Goal: Task Accomplishment & Management: Manage account settings

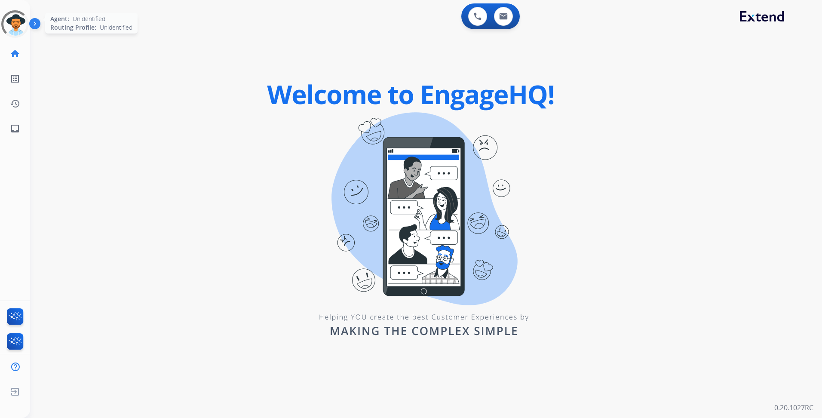
click at [14, 33] on div at bounding box center [15, 24] width 37 height 37
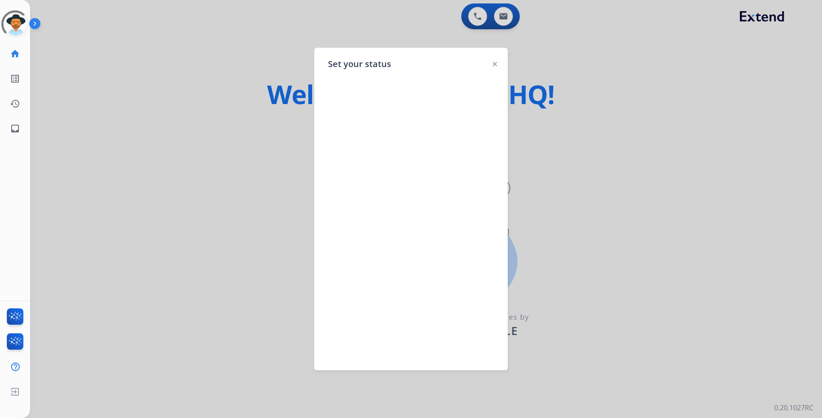
click at [492, 63] on img at bounding box center [494, 64] width 4 height 4
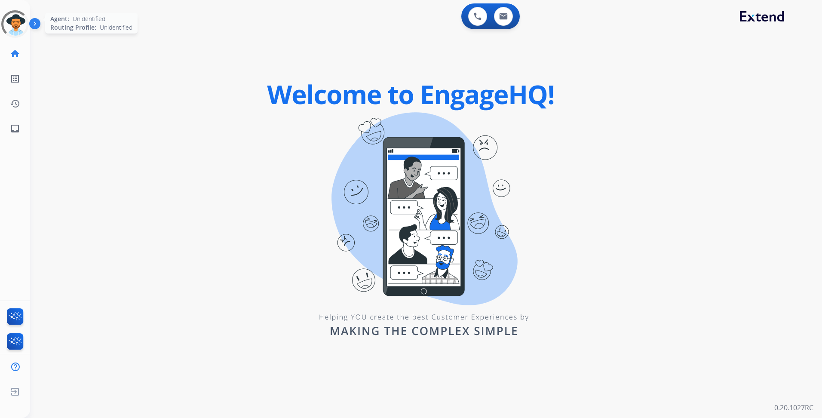
click at [28, 17] on div at bounding box center [14, 23] width 27 height 27
click at [12, 24] on div at bounding box center [15, 24] width 39 height 39
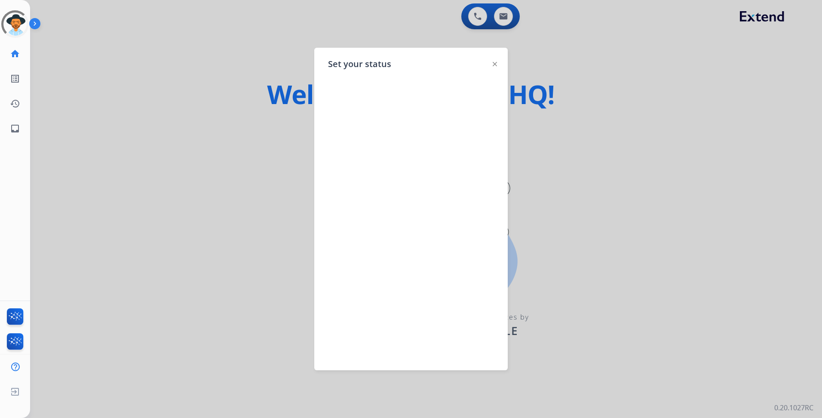
click at [498, 66] on div "Set your status" at bounding box center [410, 209] width 193 height 322
drag, startPoint x: 494, startPoint y: 65, endPoint x: 489, endPoint y: 62, distance: 5.4
click at [494, 64] on img at bounding box center [494, 64] width 4 height 4
